Goal: Communication & Community: Ask a question

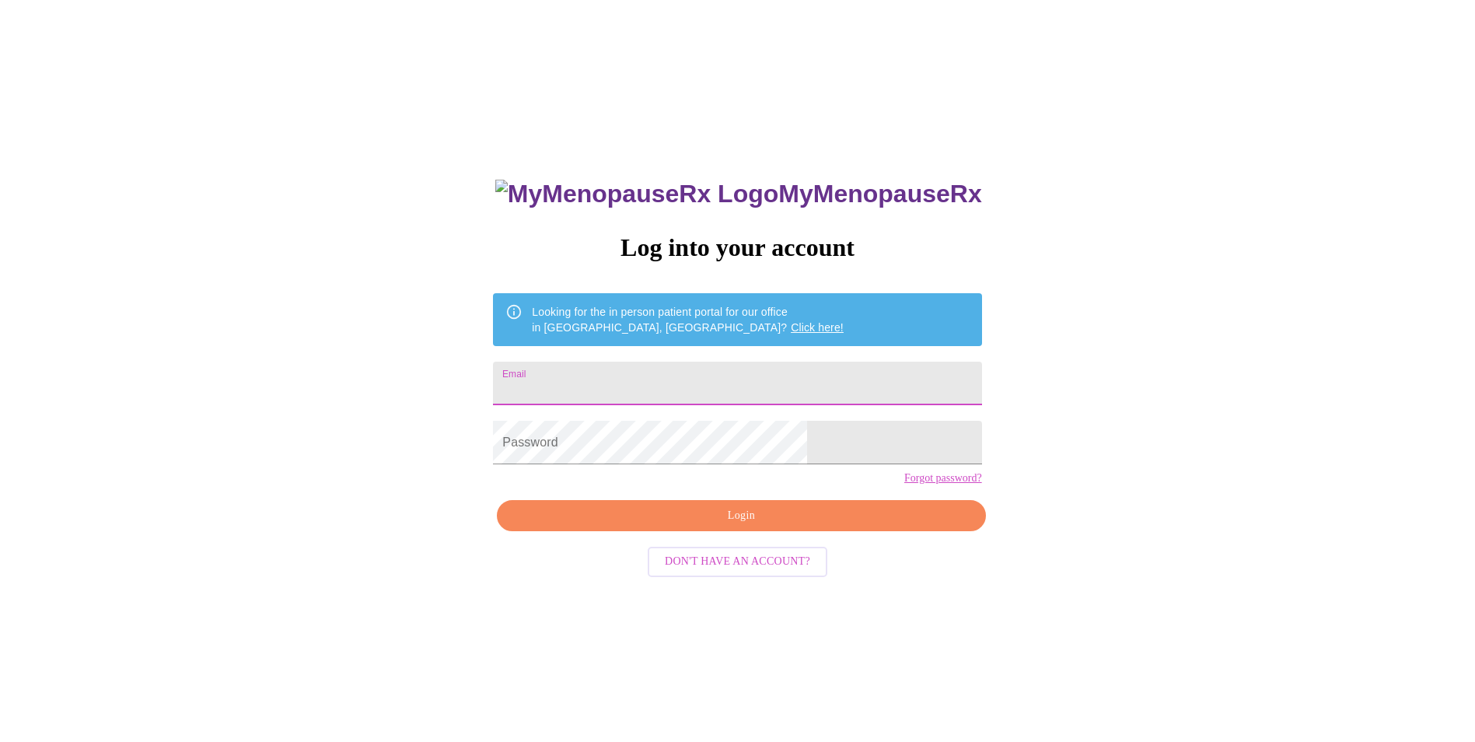
click at [639, 387] on input "Email" at bounding box center [737, 384] width 488 height 44
type input "[EMAIL_ADDRESS][DOMAIN_NAME]"
click at [764, 526] on span "Login" at bounding box center [741, 515] width 453 height 19
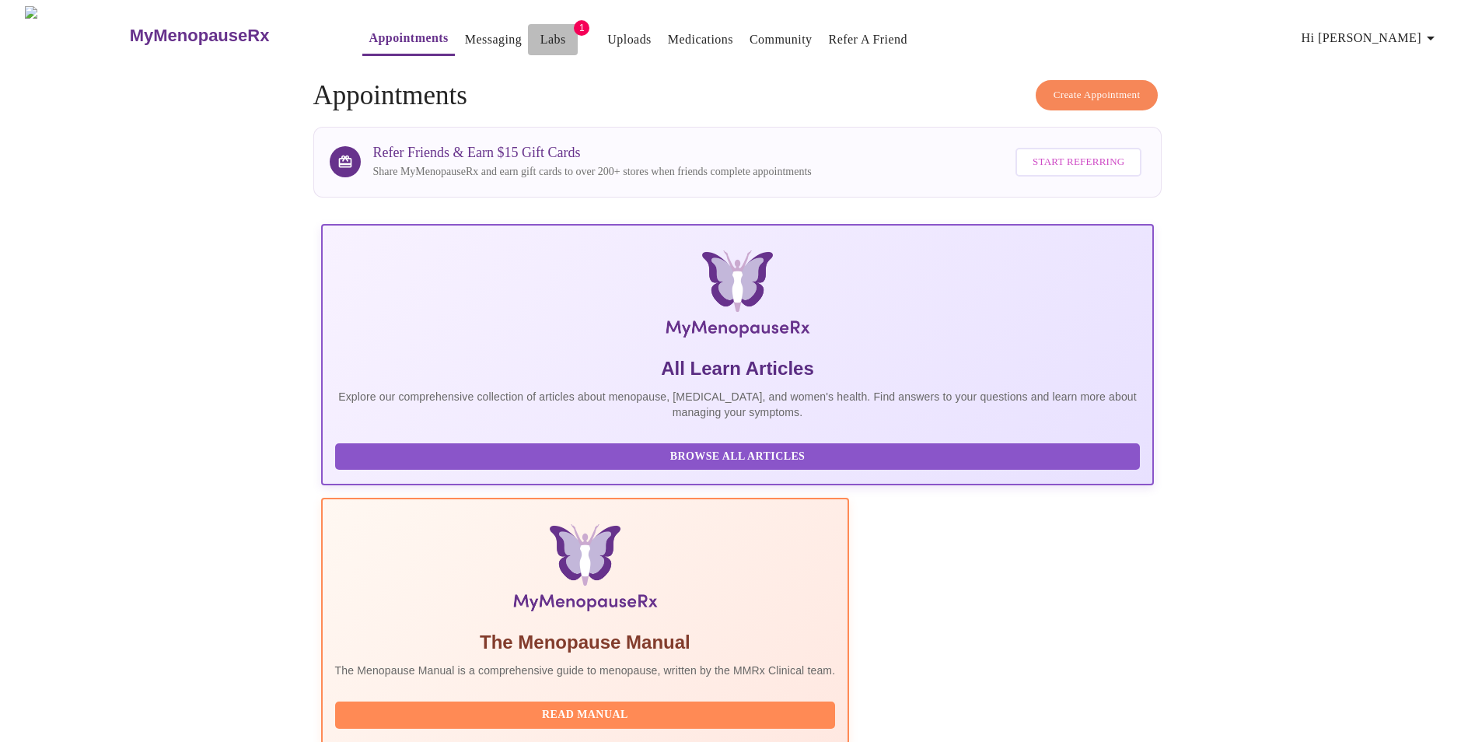
click at [540, 29] on link "Labs" at bounding box center [553, 40] width 26 height 22
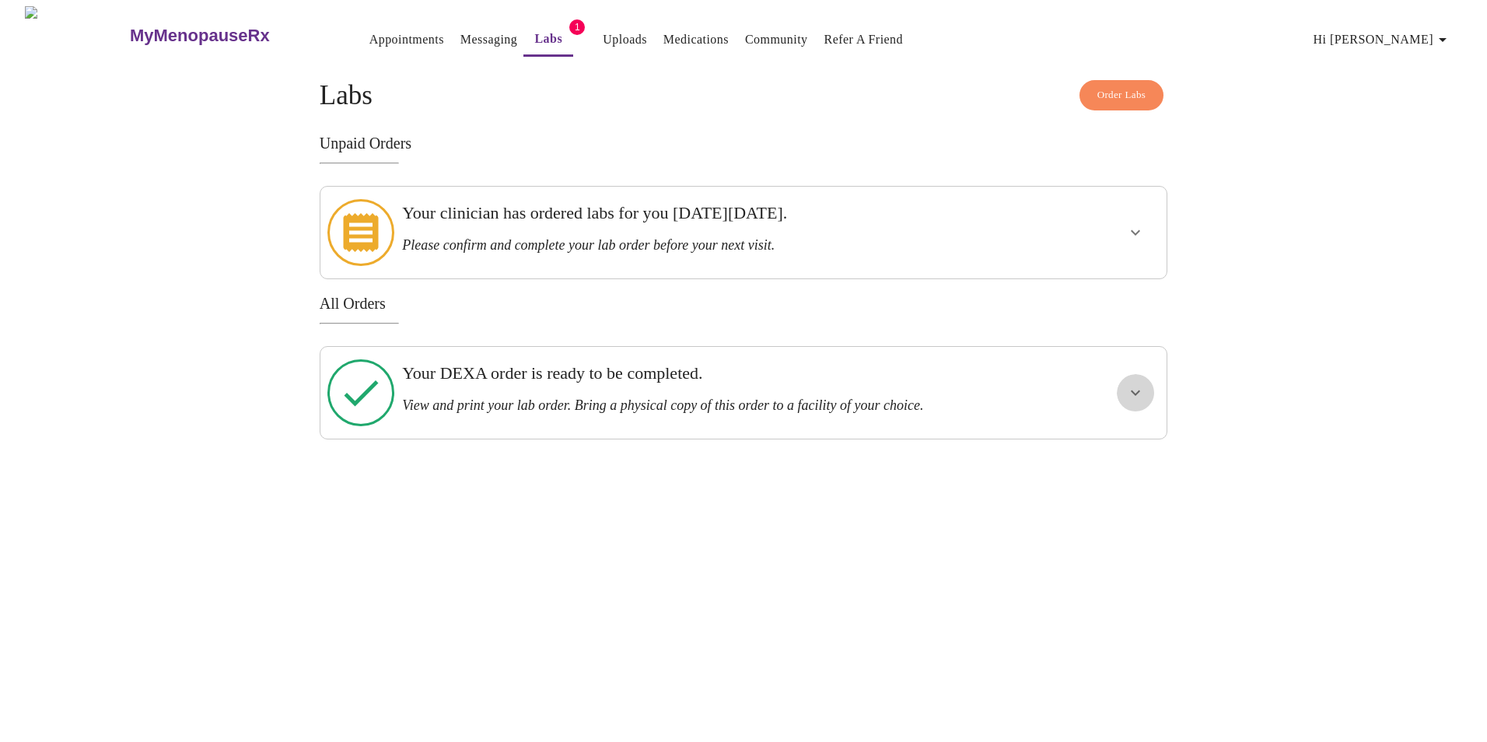
click at [1136, 383] on icon "show more" at bounding box center [1135, 392] width 19 height 19
click at [1125, 439] on span "View Order" at bounding box center [1098, 448] width 70 height 19
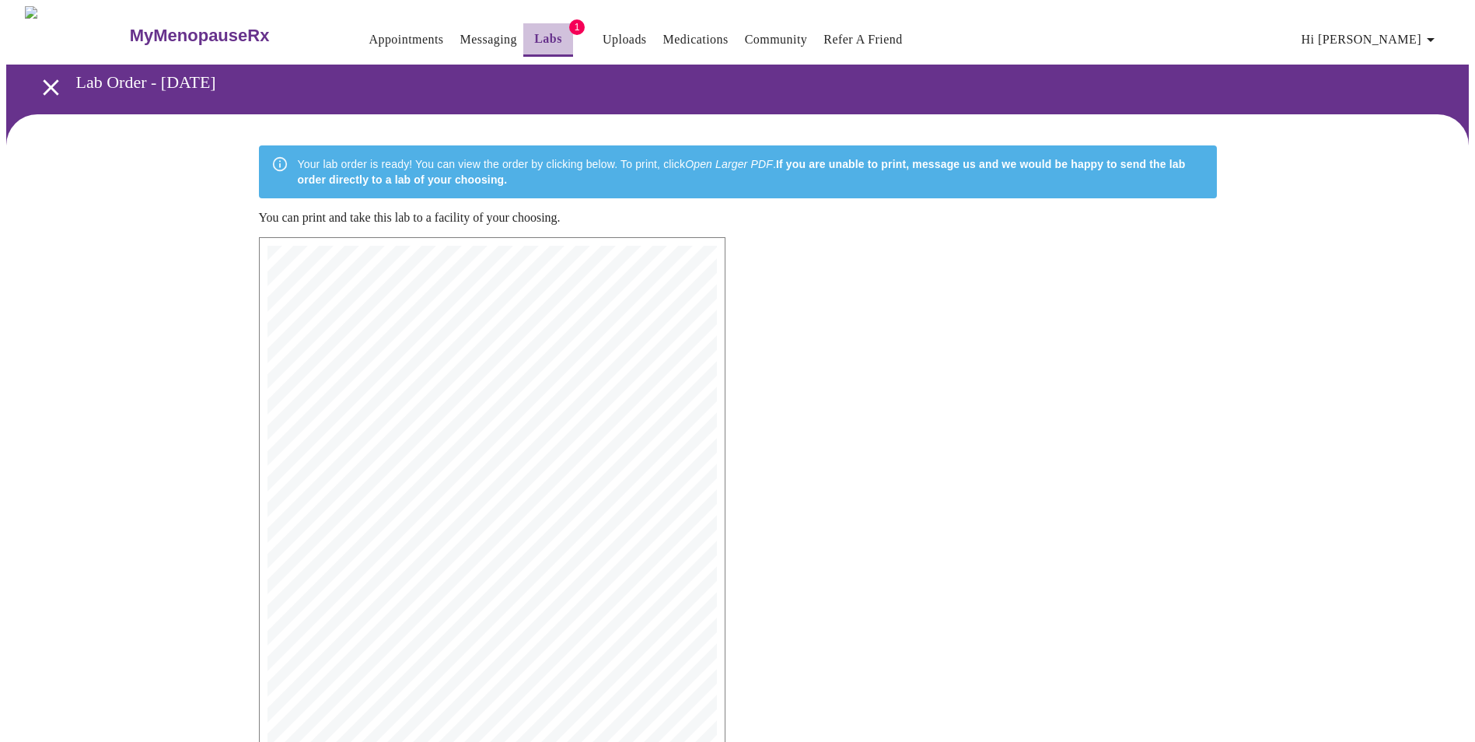
click at [534, 29] on link "Labs" at bounding box center [548, 39] width 28 height 22
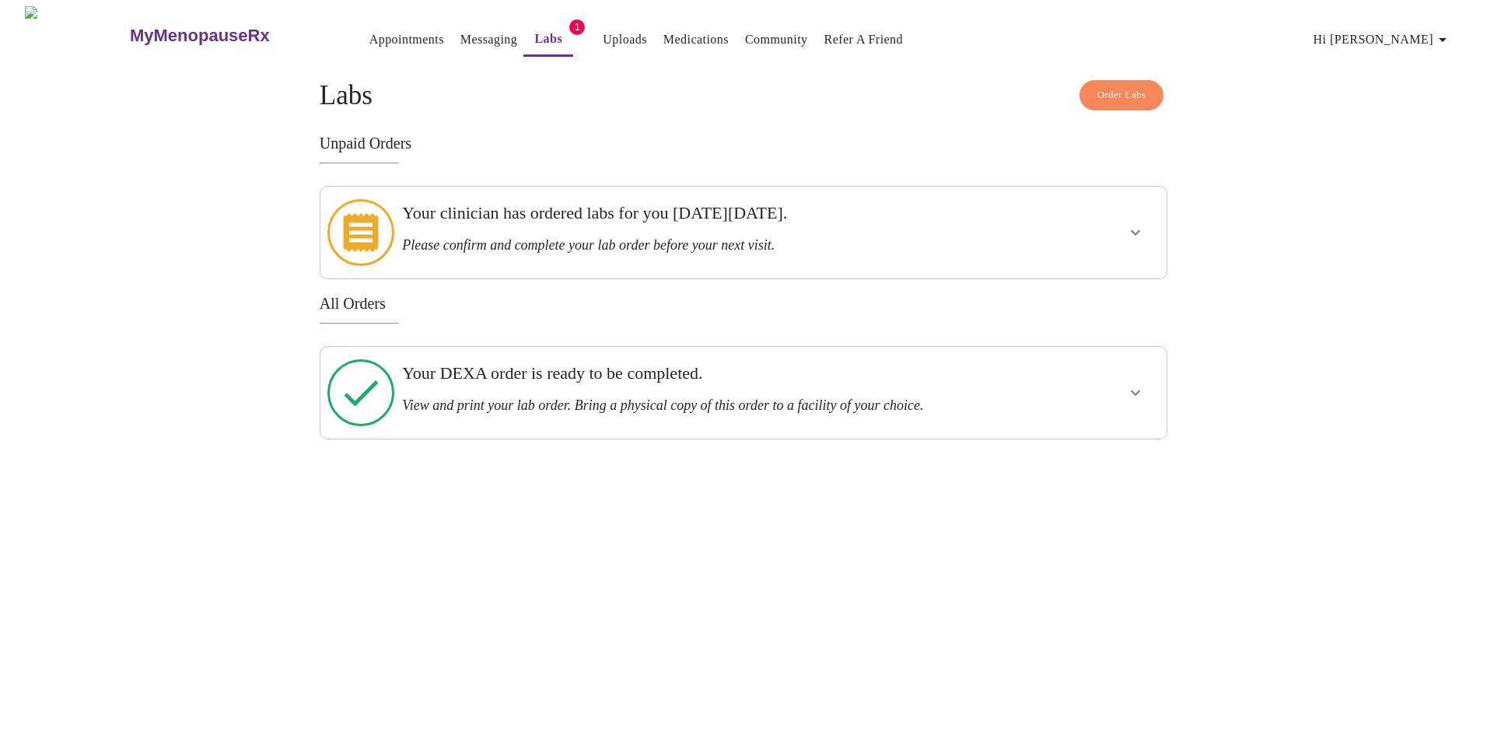
click at [1142, 227] on icon "show more" at bounding box center [1135, 232] width 19 height 19
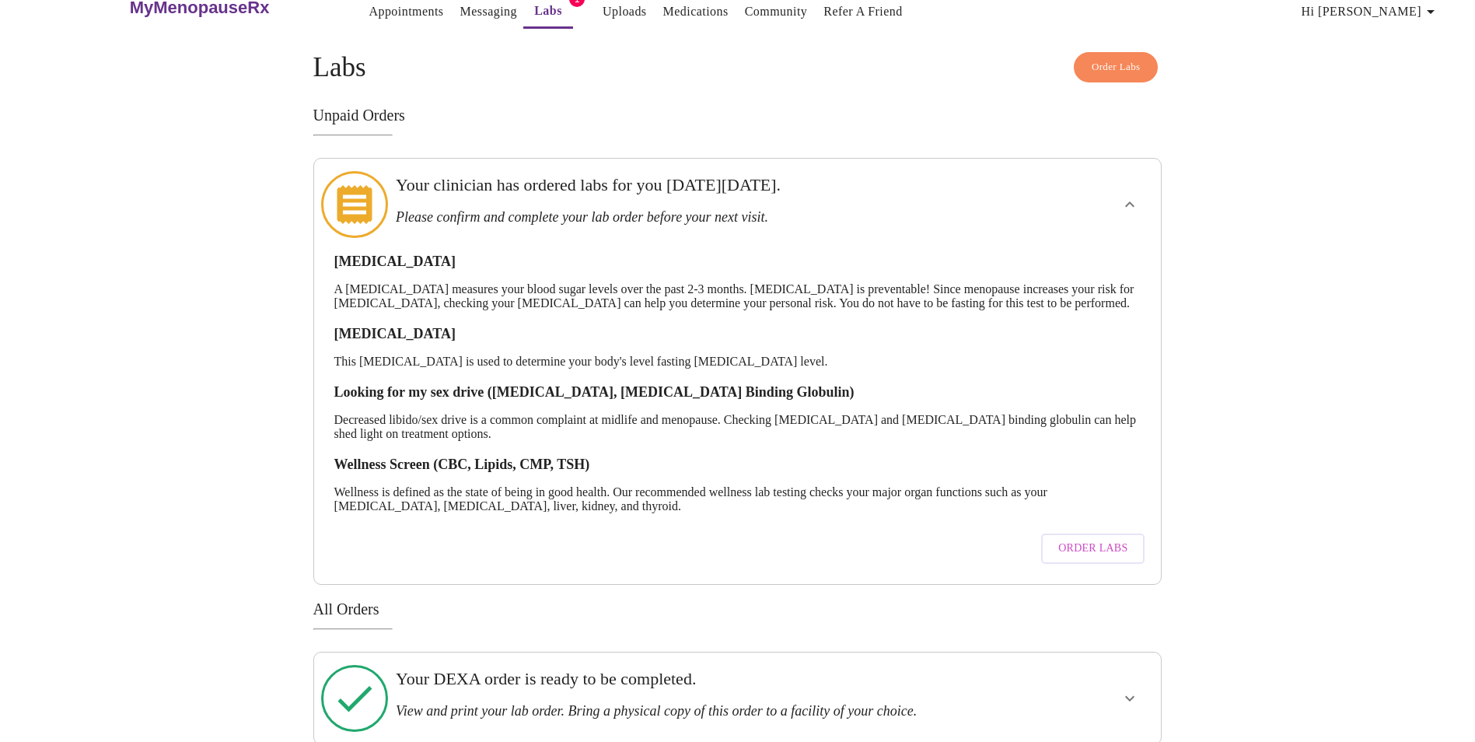
scroll to position [51, 0]
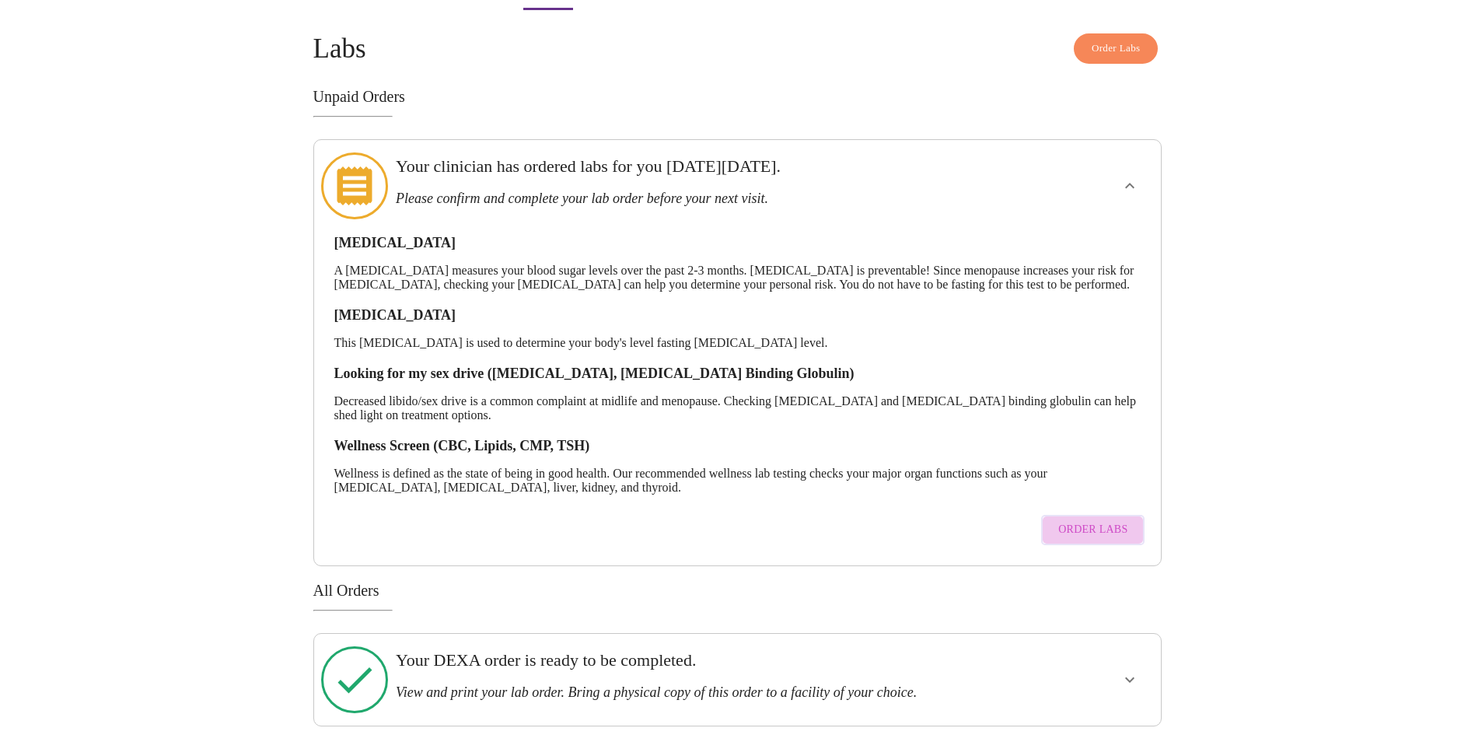
click at [1097, 529] on span "Order Labs" at bounding box center [1092, 529] width 69 height 19
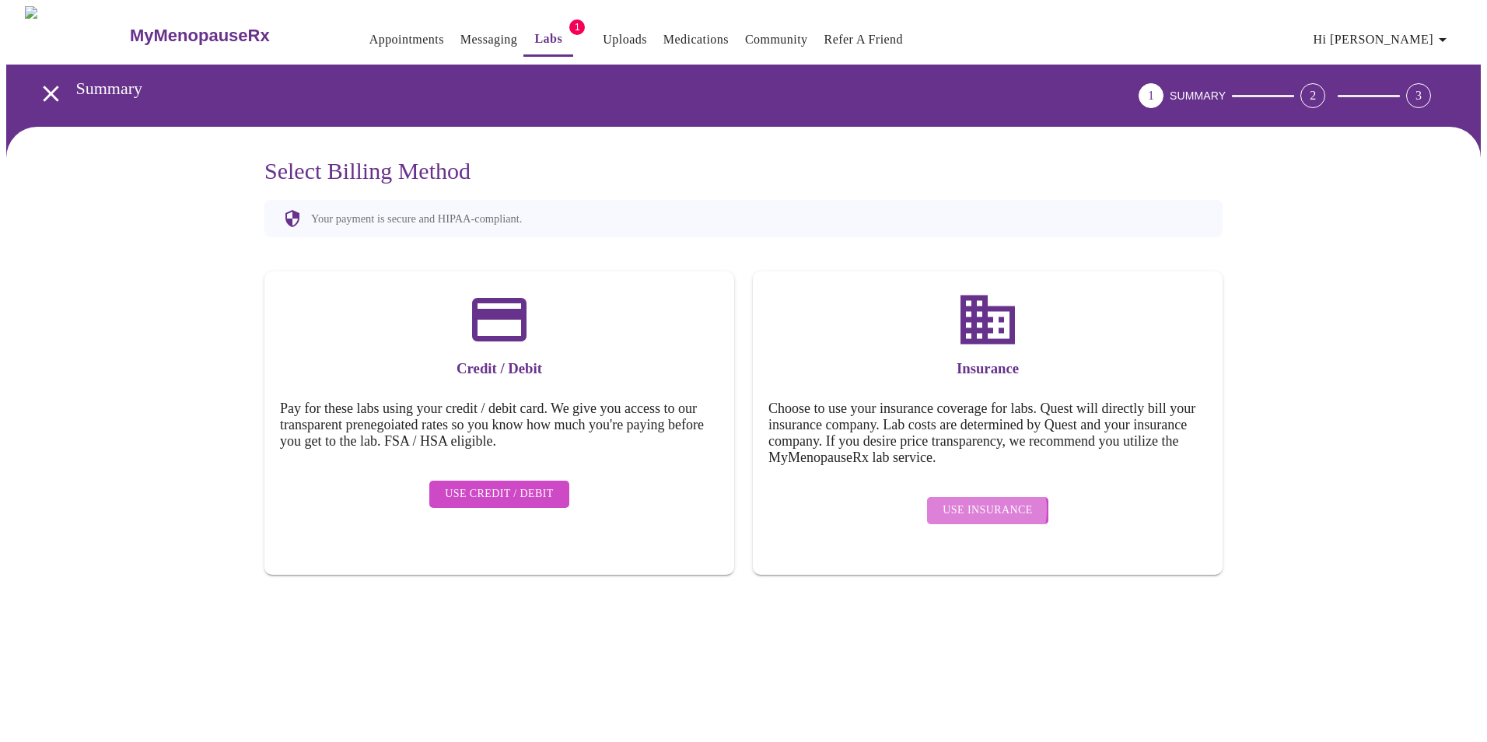
click at [969, 501] on span "Use Insurance" at bounding box center [987, 510] width 89 height 19
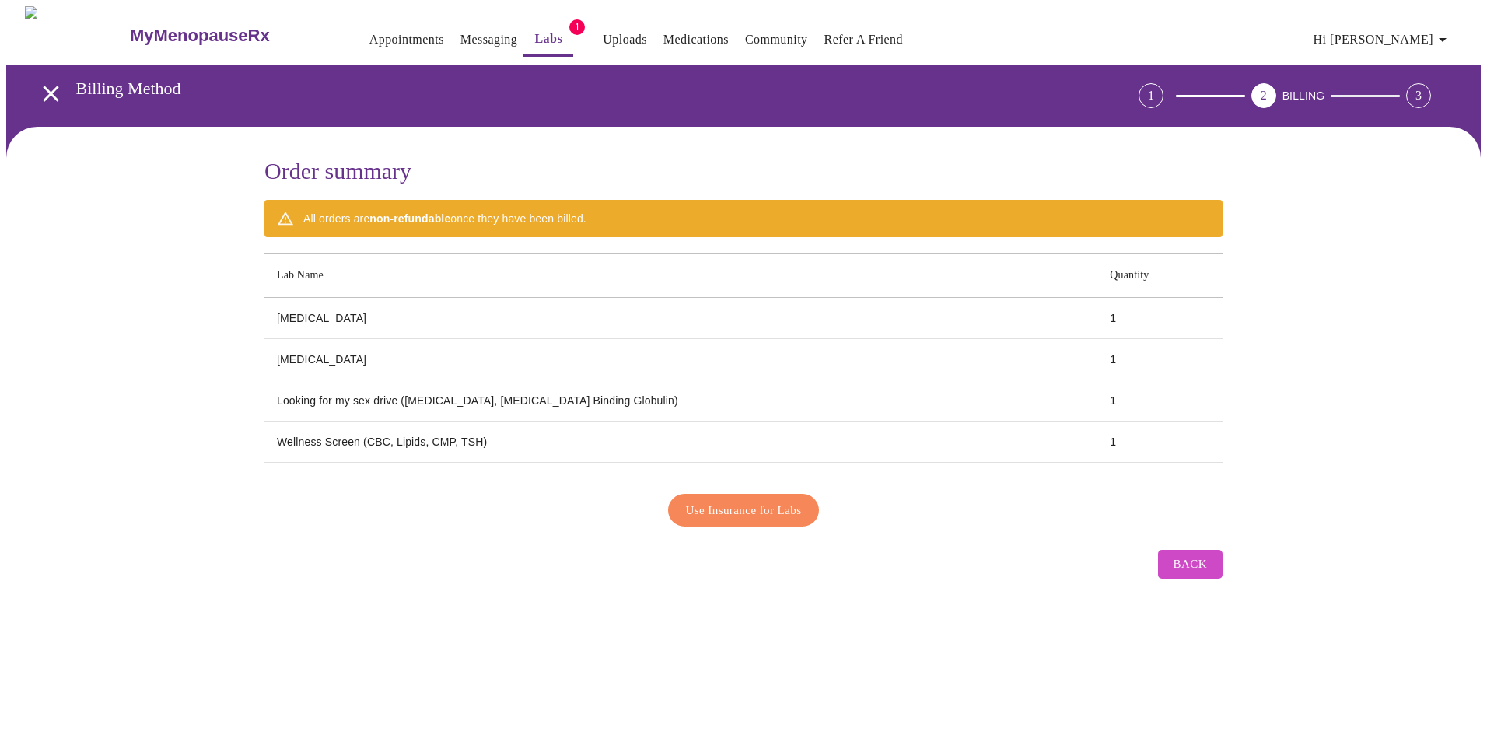
click at [775, 505] on span "Use Insurance for Labs" at bounding box center [744, 510] width 116 height 20
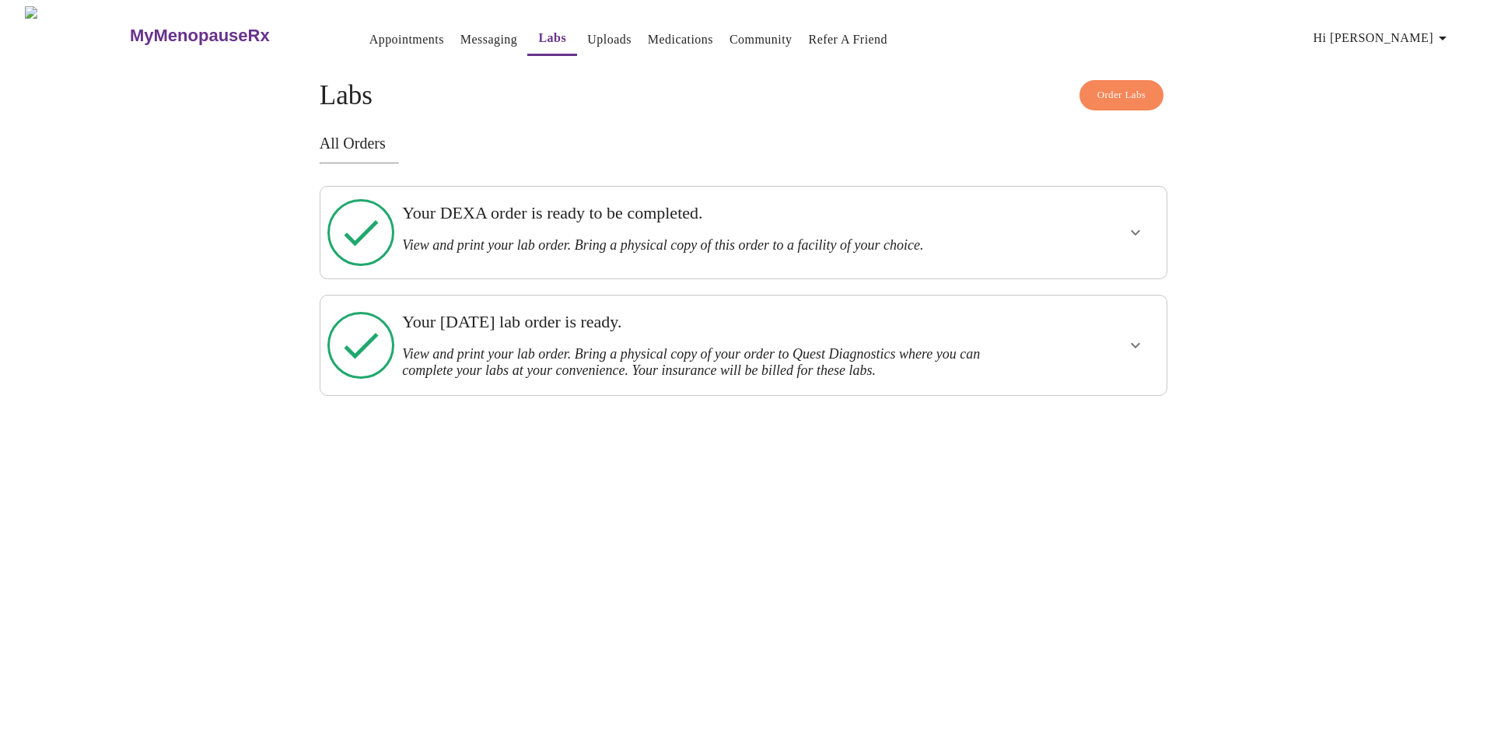
click at [574, 346] on h3 "View and print your lab order. Bring a physical copy of your order to Quest Dia…" at bounding box center [702, 362] width 600 height 33
click at [1142, 336] on icon "show more" at bounding box center [1135, 345] width 19 height 19
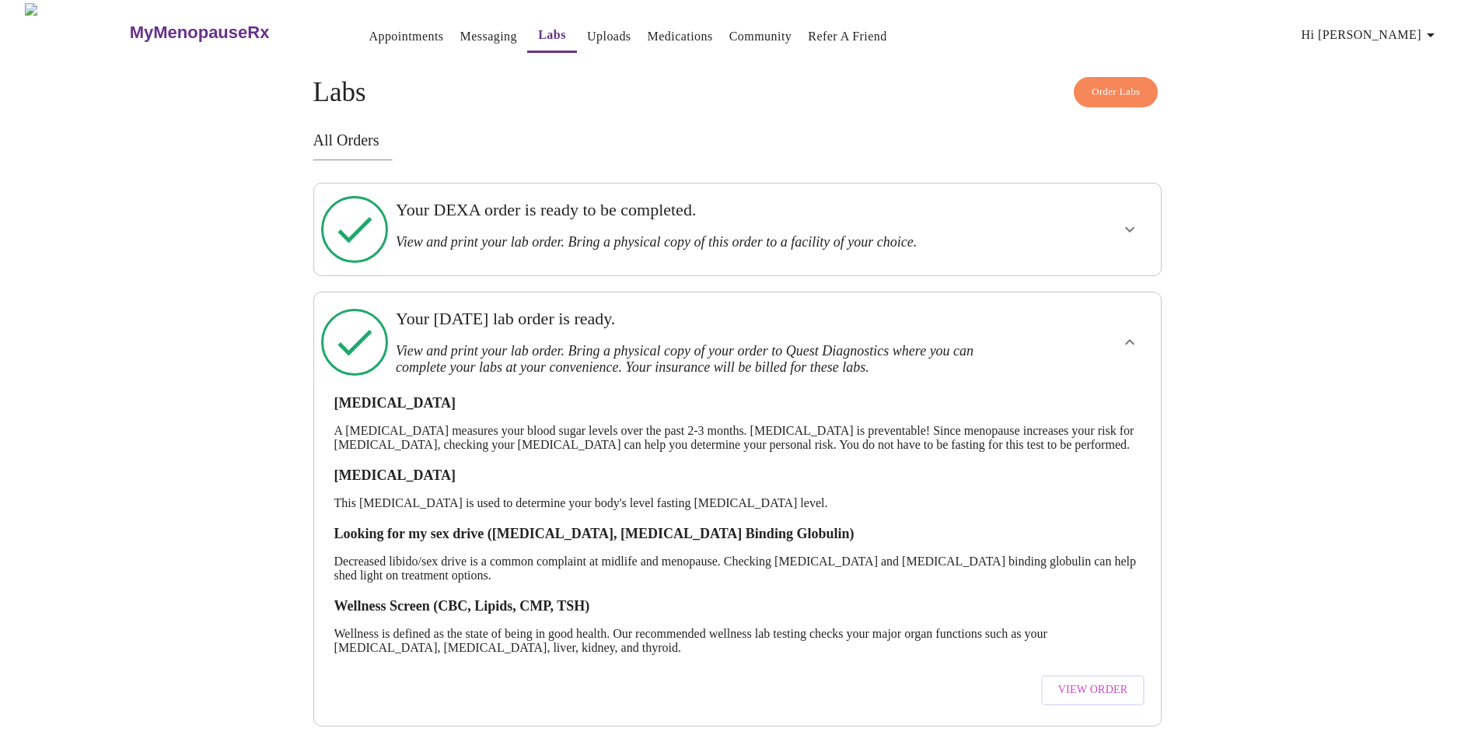
scroll to position [11, 0]
click at [1080, 680] on span "View Order" at bounding box center [1093, 689] width 70 height 19
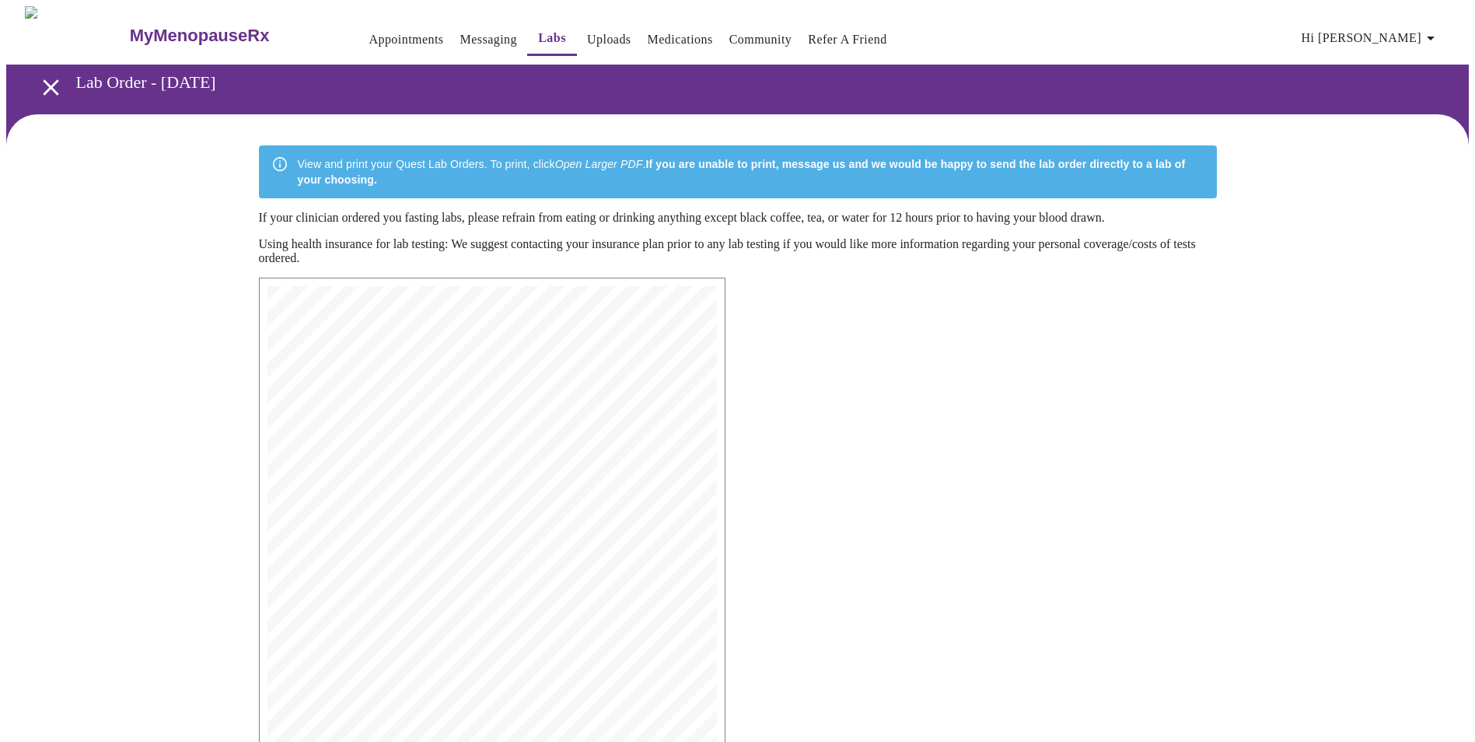
click at [369, 163] on div "View and print your Quest Lab Orders. To print, click Open Larger PDF . If you …" at bounding box center [751, 172] width 907 height 44
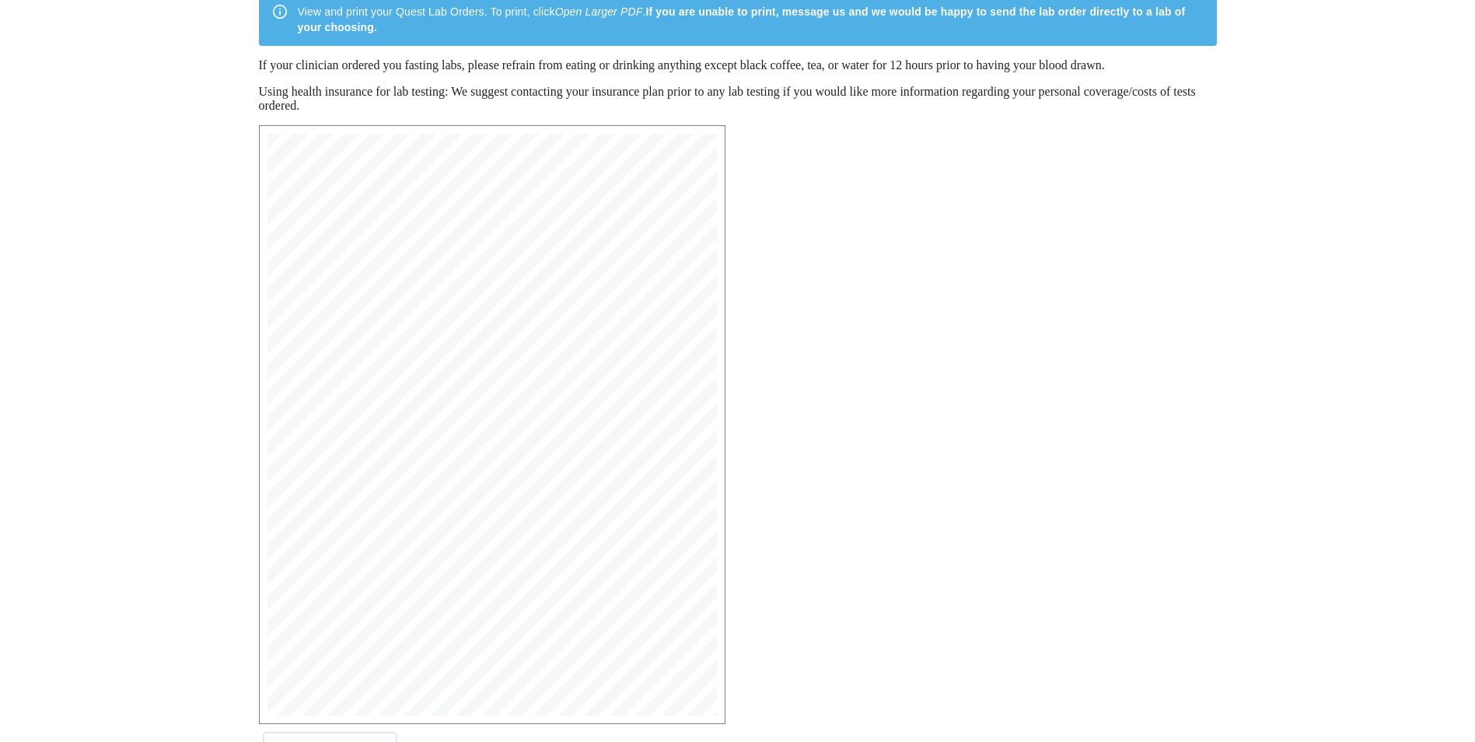
scroll to position [215, 0]
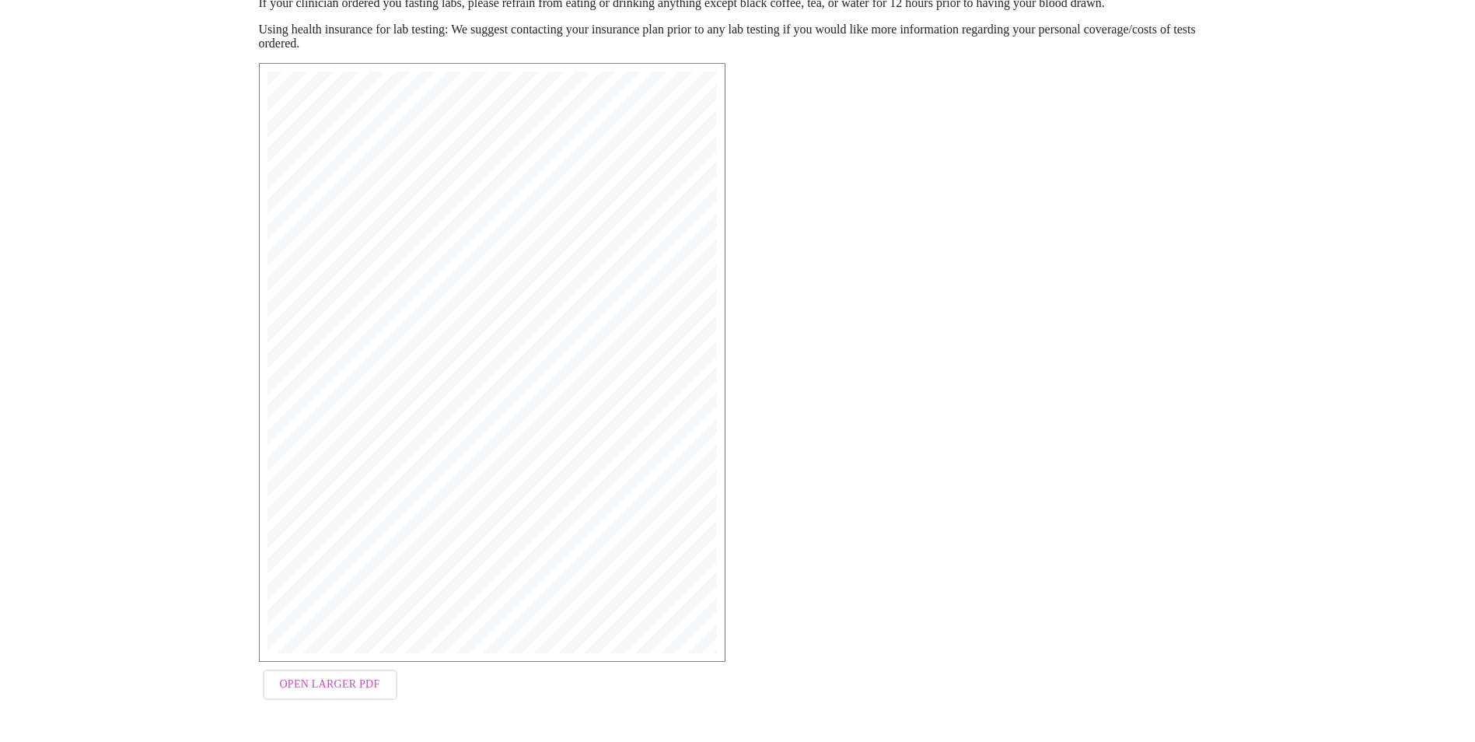
click at [366, 684] on span "Open Larger PDF" at bounding box center [330, 684] width 100 height 19
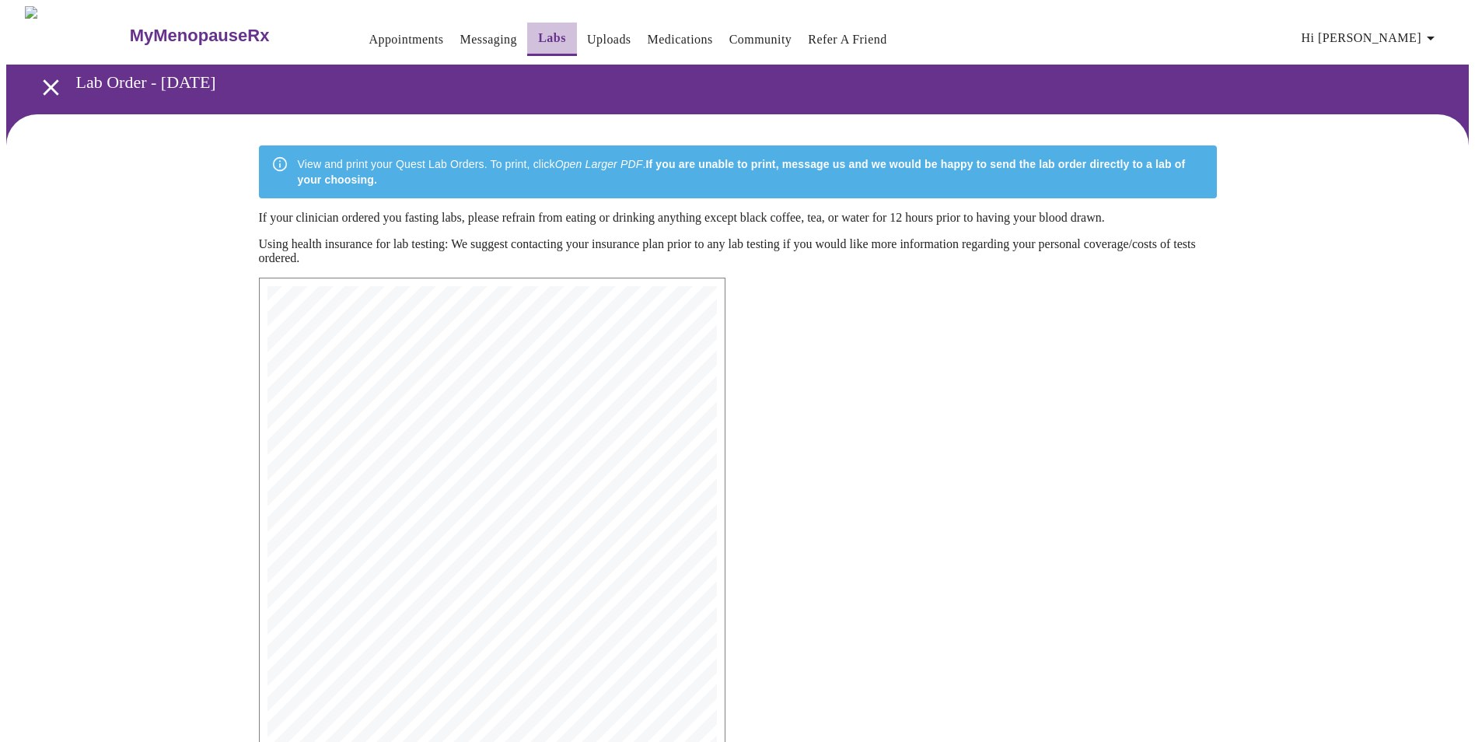
click at [538, 36] on link "Labs" at bounding box center [552, 38] width 28 height 22
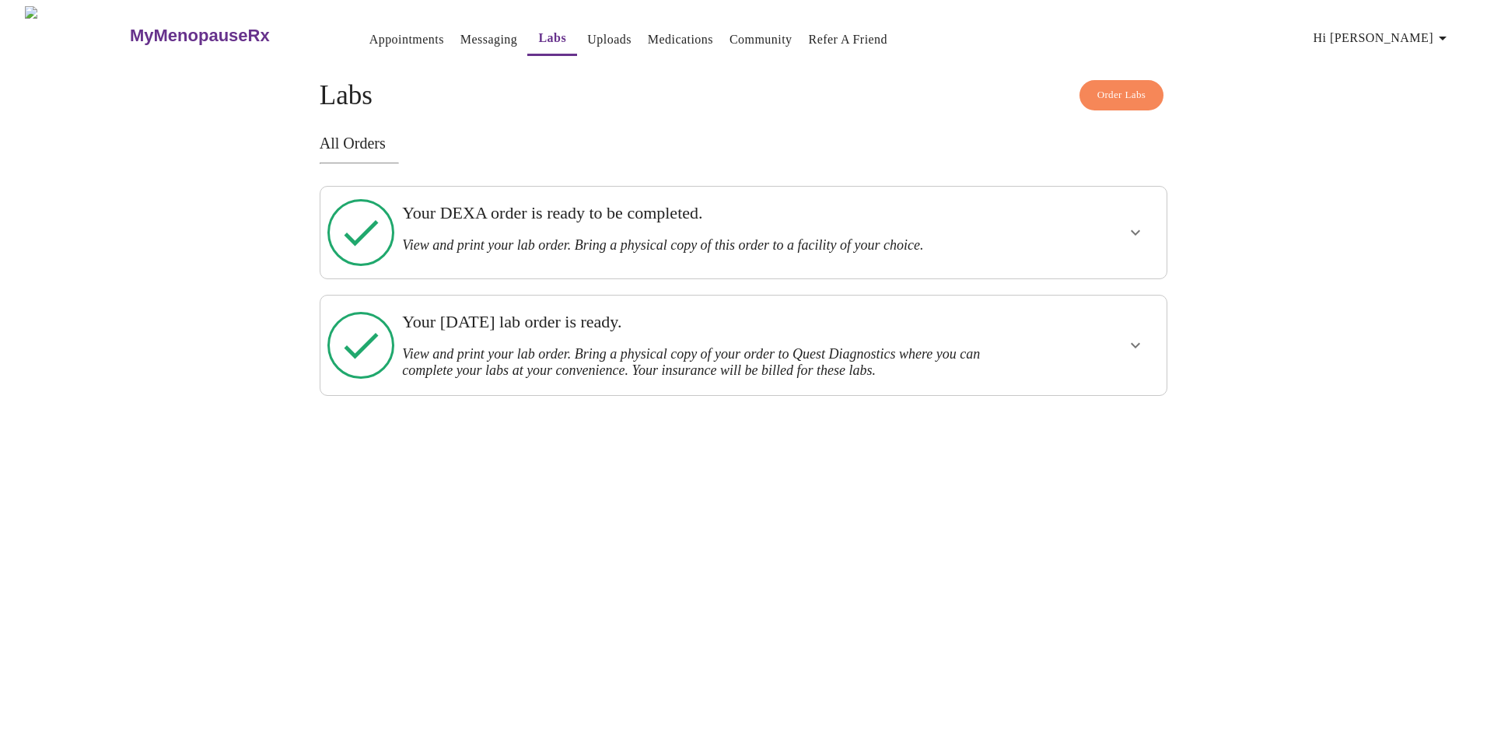
click at [1141, 225] on icon "show more" at bounding box center [1135, 232] width 19 height 19
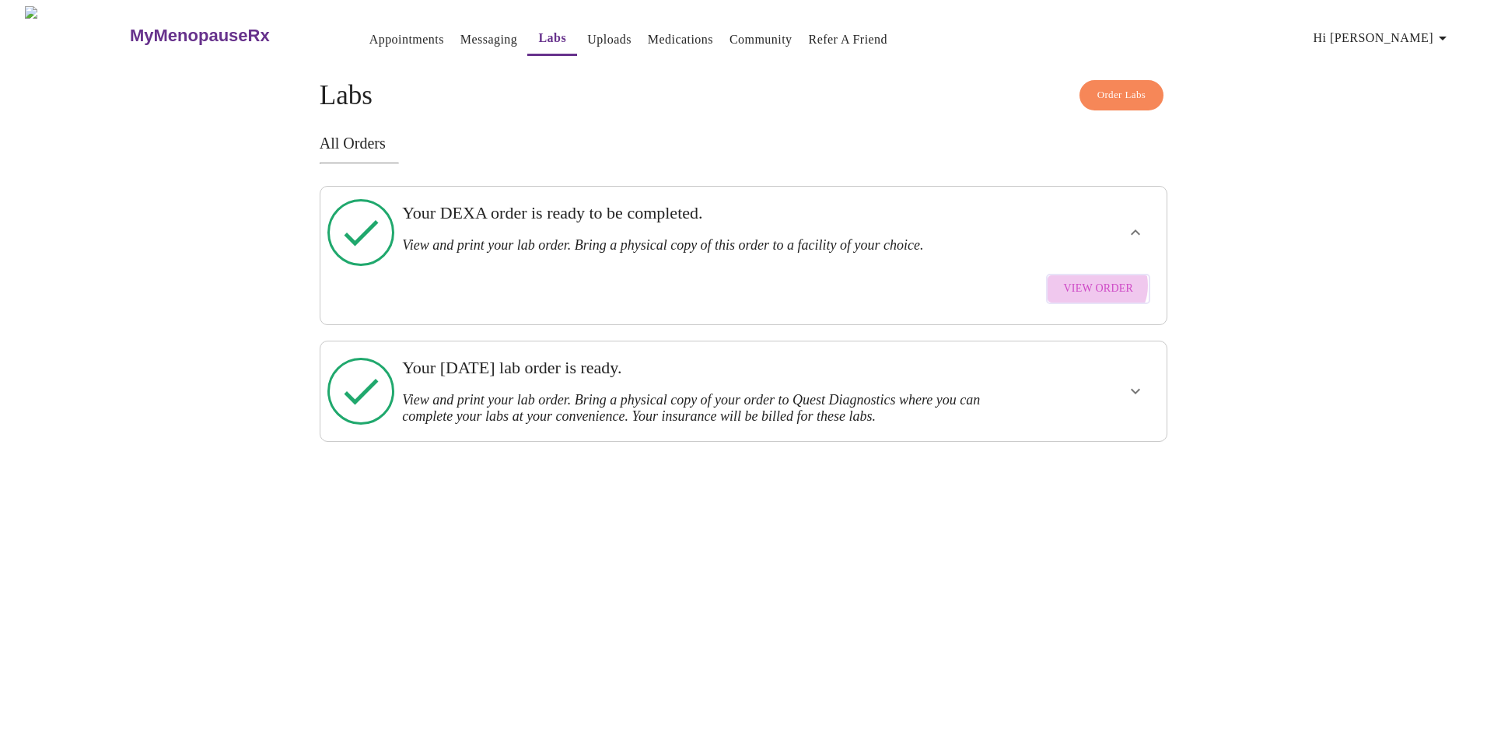
click at [1100, 279] on span "View Order" at bounding box center [1098, 288] width 70 height 19
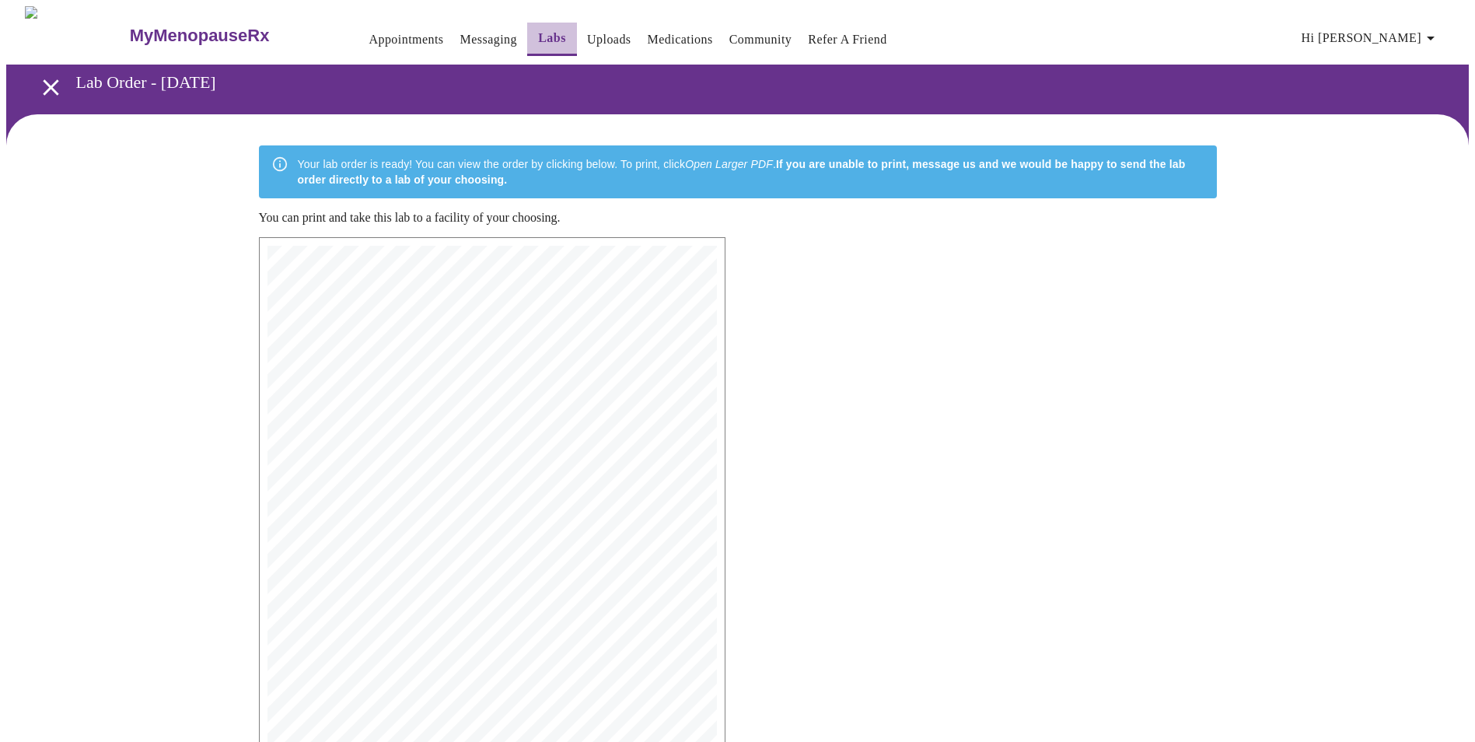
click at [538, 33] on link "Labs" at bounding box center [552, 38] width 28 height 22
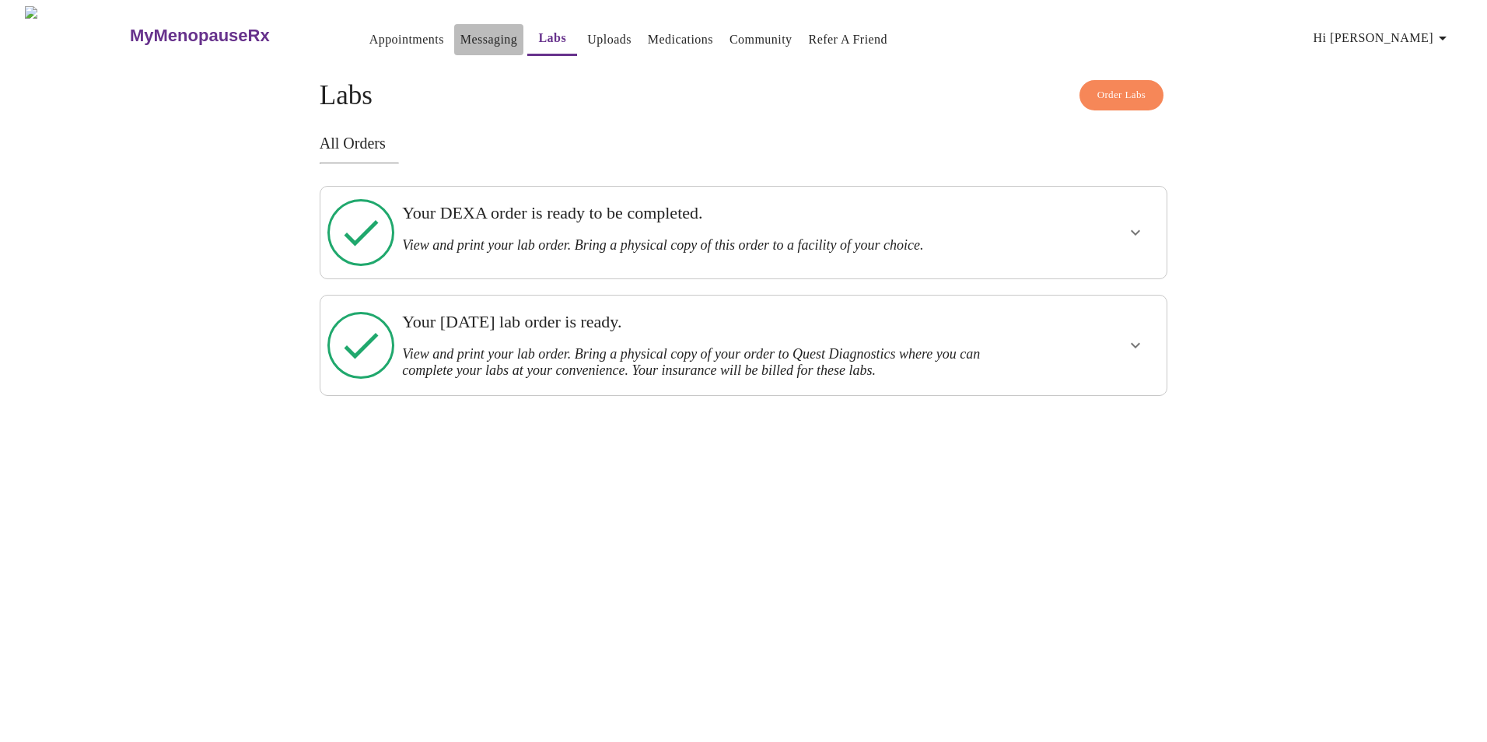
click at [460, 34] on link "Messaging" at bounding box center [488, 40] width 57 height 22
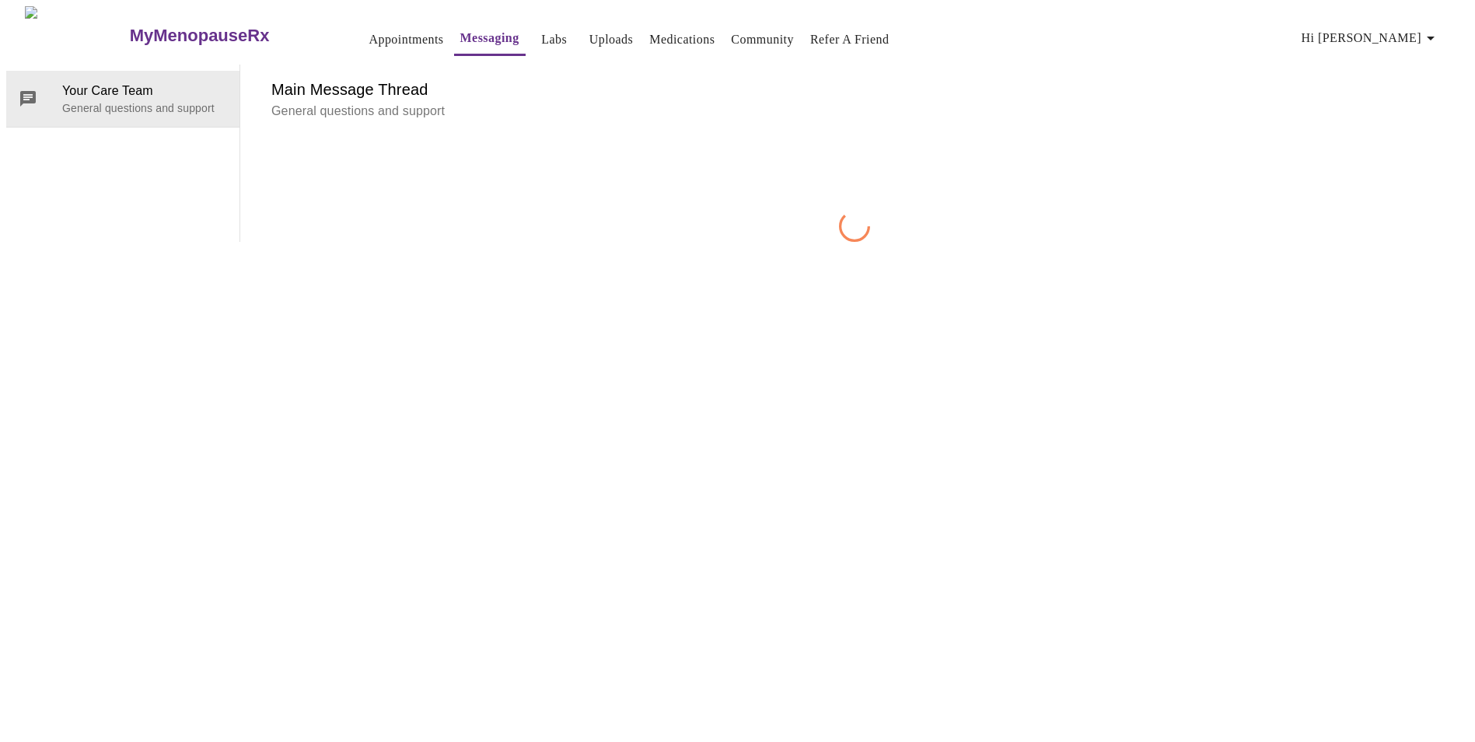
scroll to position [58, 0]
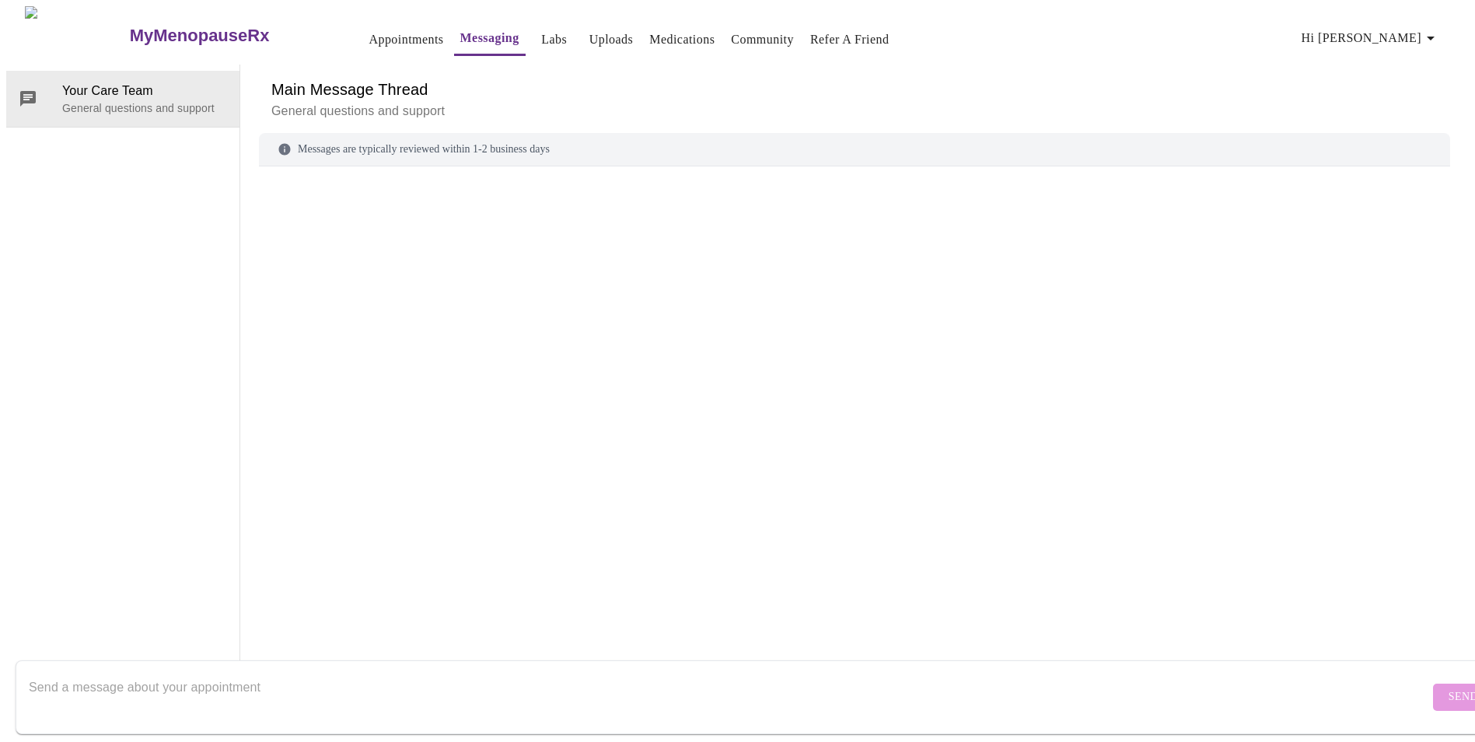
click at [487, 691] on textarea "Send a message about your appointment" at bounding box center [729, 697] width 1401 height 50
click at [616, 674] on textarea "could my labs be sent to Elmhurst Hospital ? do I need to set up an appointment…" at bounding box center [729, 697] width 1401 height 50
drag, startPoint x: 83, startPoint y: 673, endPoint x: 114, endPoint y: 698, distance: 38.7
click at [84, 673] on textarea "could my labs be sent to Elmhurst Hospital ? do I need to set up an appointment…" at bounding box center [729, 697] width 1401 height 50
type textarea "could my both my labs be sent to Elmhurst Hospital ? do I need to set up an app…"
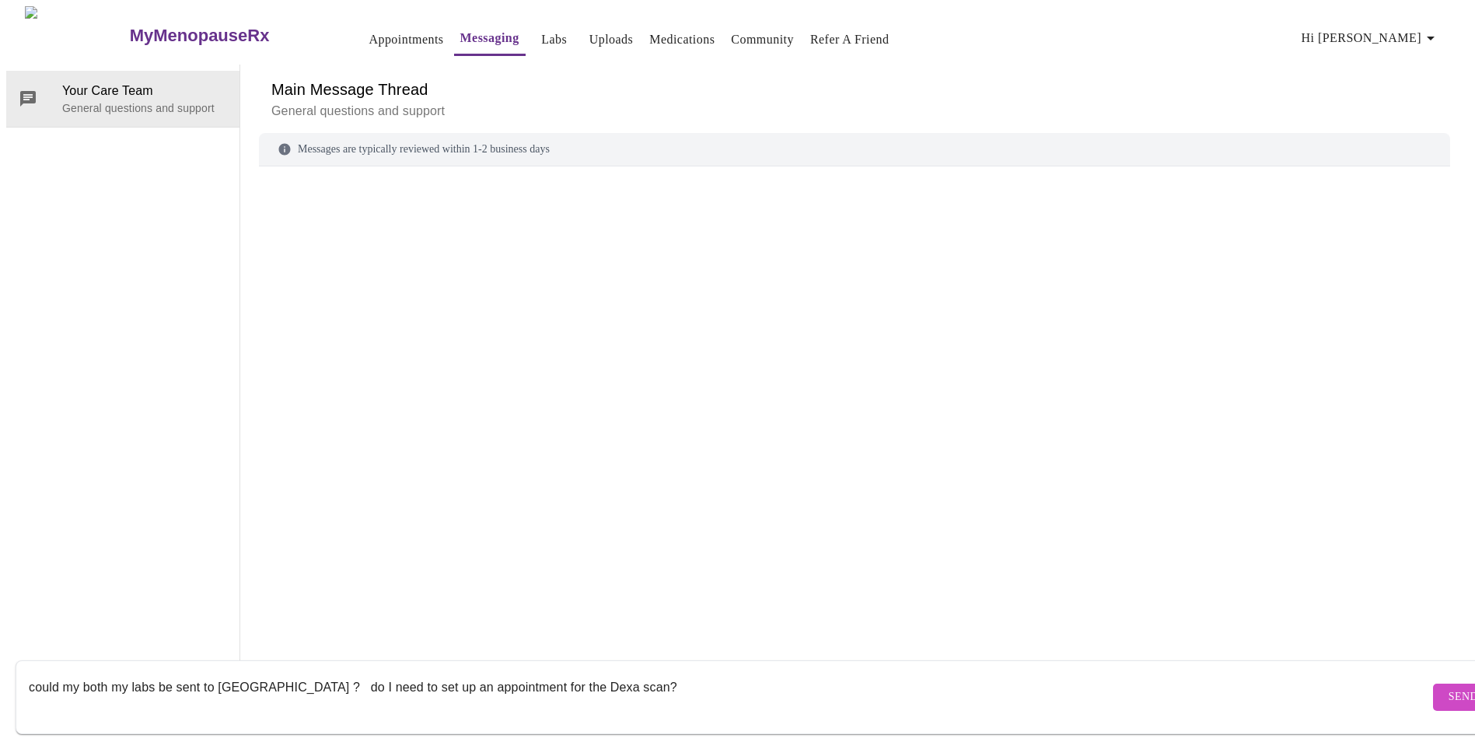
click at [1439, 684] on button "Send" at bounding box center [1463, 697] width 61 height 27
